Goal: Download file/media

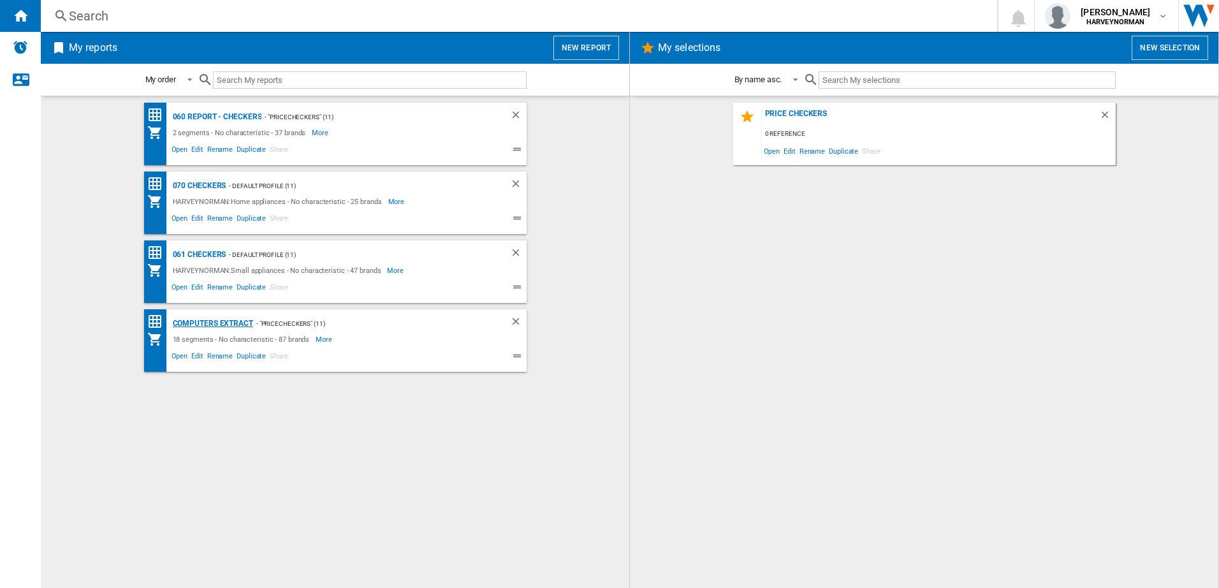
click at [224, 323] on div "Computers extract" at bounding box center [212, 324] width 84 height 16
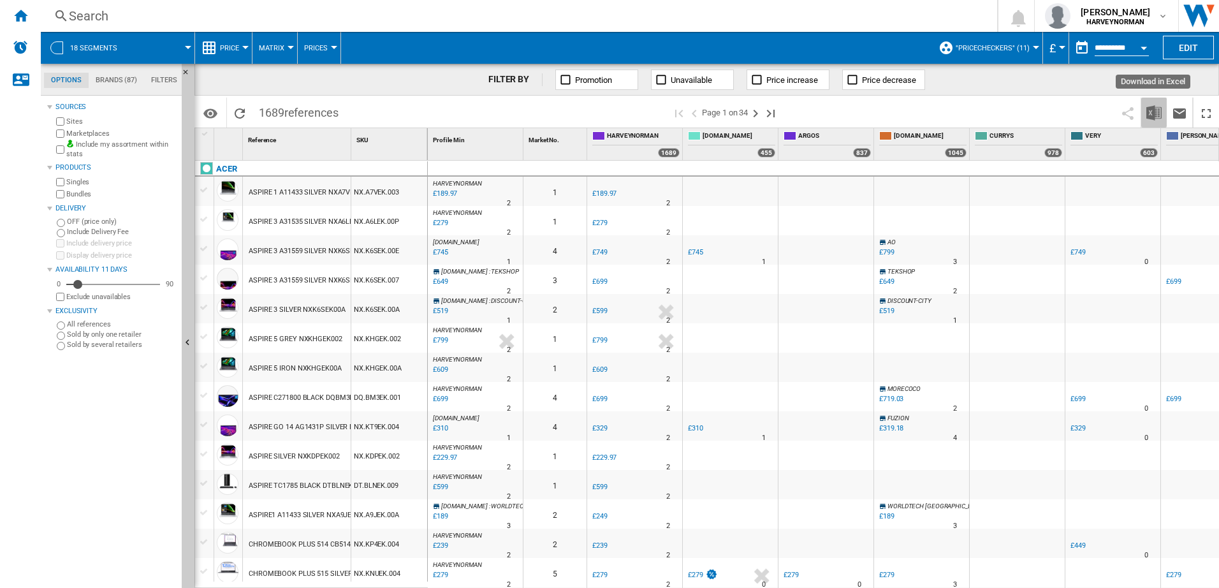
click at [1158, 109] on img "Download in Excel" at bounding box center [1154, 112] width 15 height 15
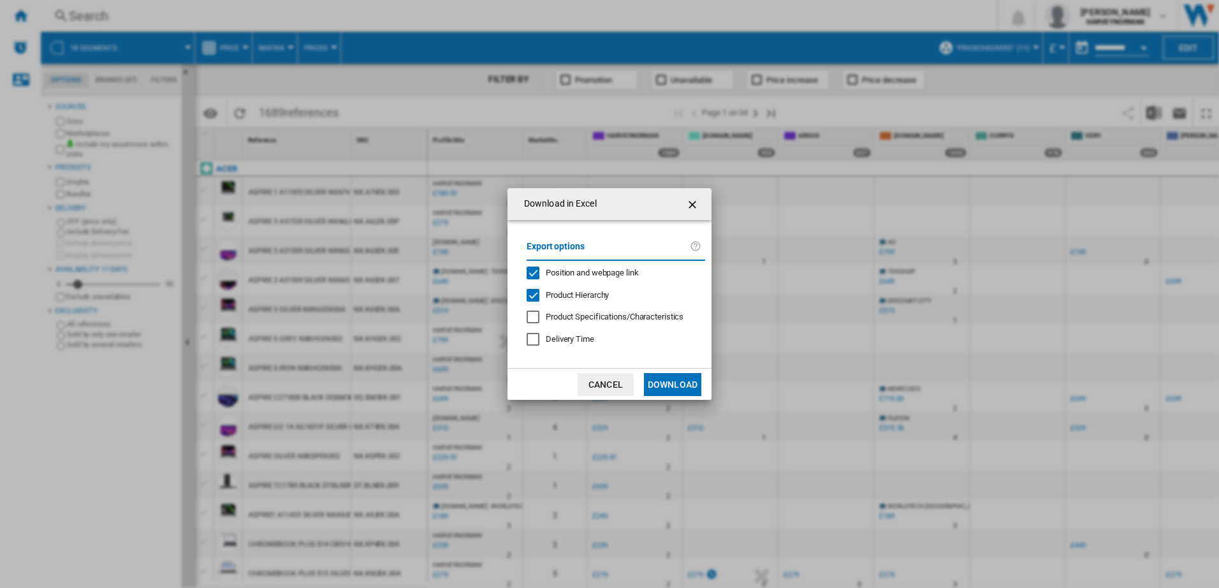
click at [677, 370] on md-dialog-actions "Cancel Download" at bounding box center [610, 384] width 204 height 32
drag, startPoint x: 680, startPoint y: 382, endPoint x: 699, endPoint y: 377, distance: 19.0
click at [682, 382] on button "Download" at bounding box center [672, 384] width 57 height 23
